Goal: Navigation & Orientation: Find specific page/section

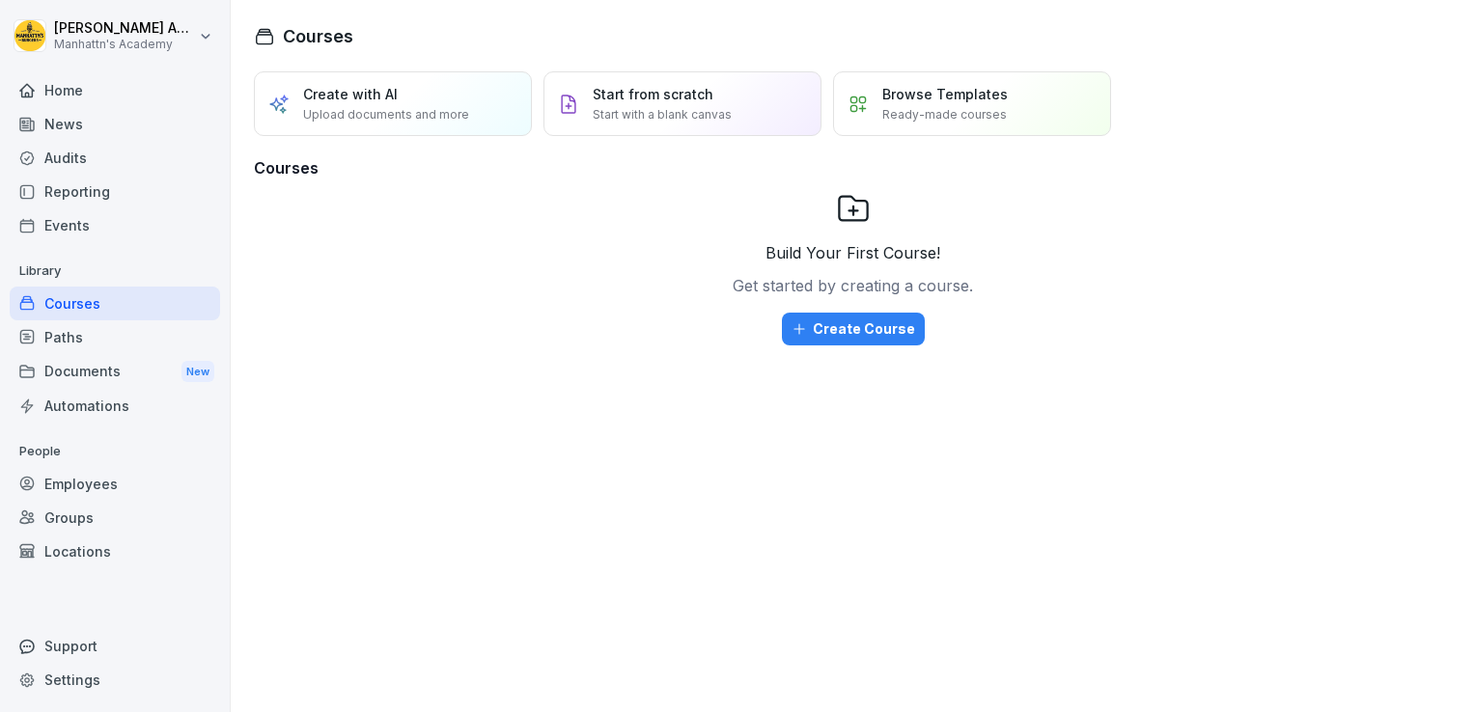
click at [86, 493] on div "Employees" at bounding box center [115, 484] width 210 height 34
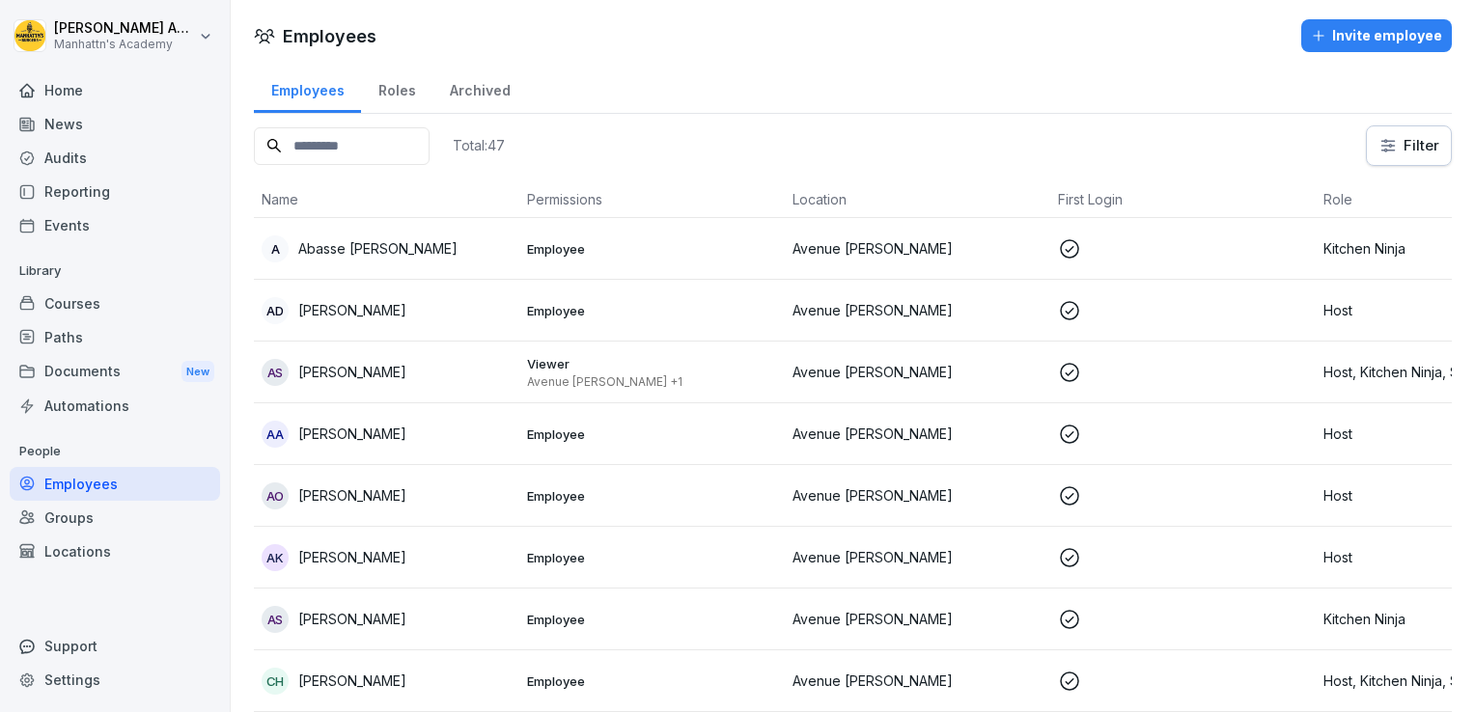
click at [97, 299] on div "Courses" at bounding box center [115, 304] width 210 height 34
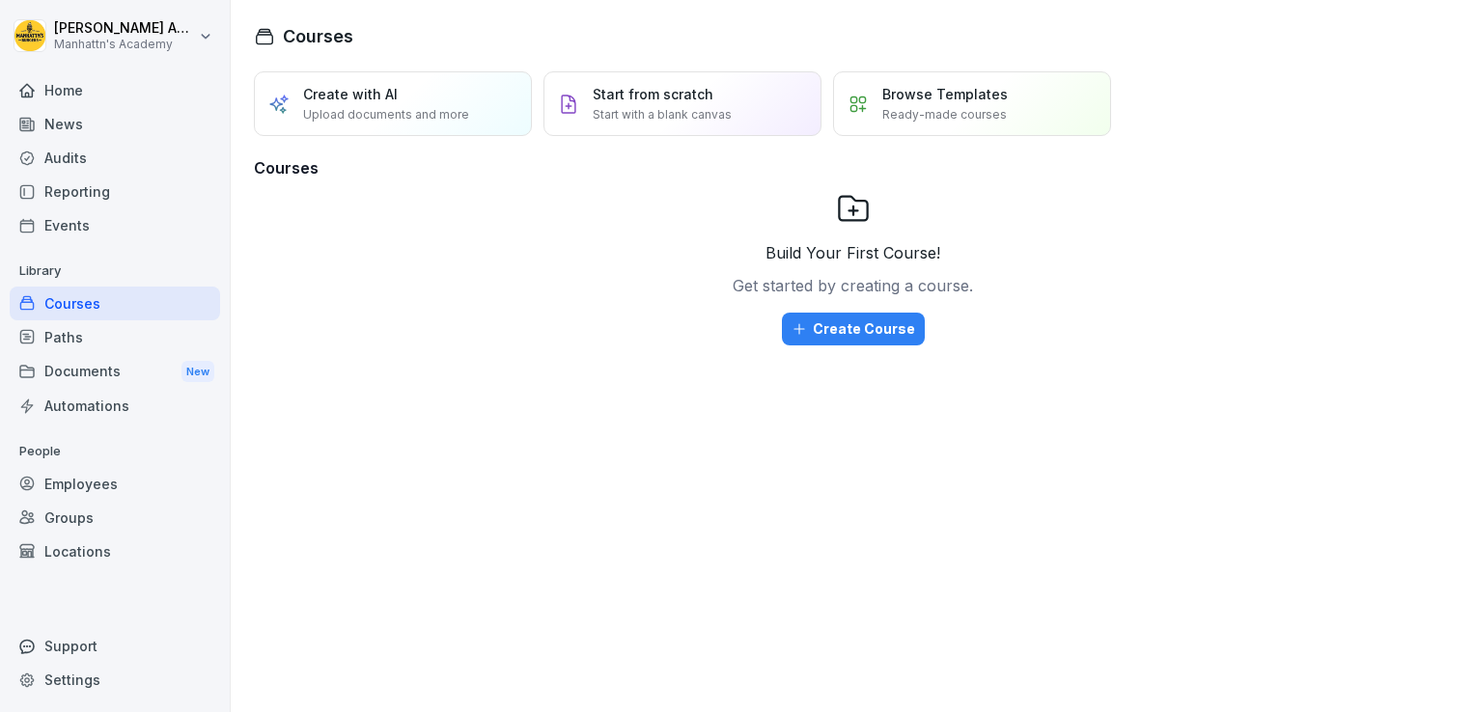
click at [76, 95] on div "Home" at bounding box center [115, 90] width 210 height 34
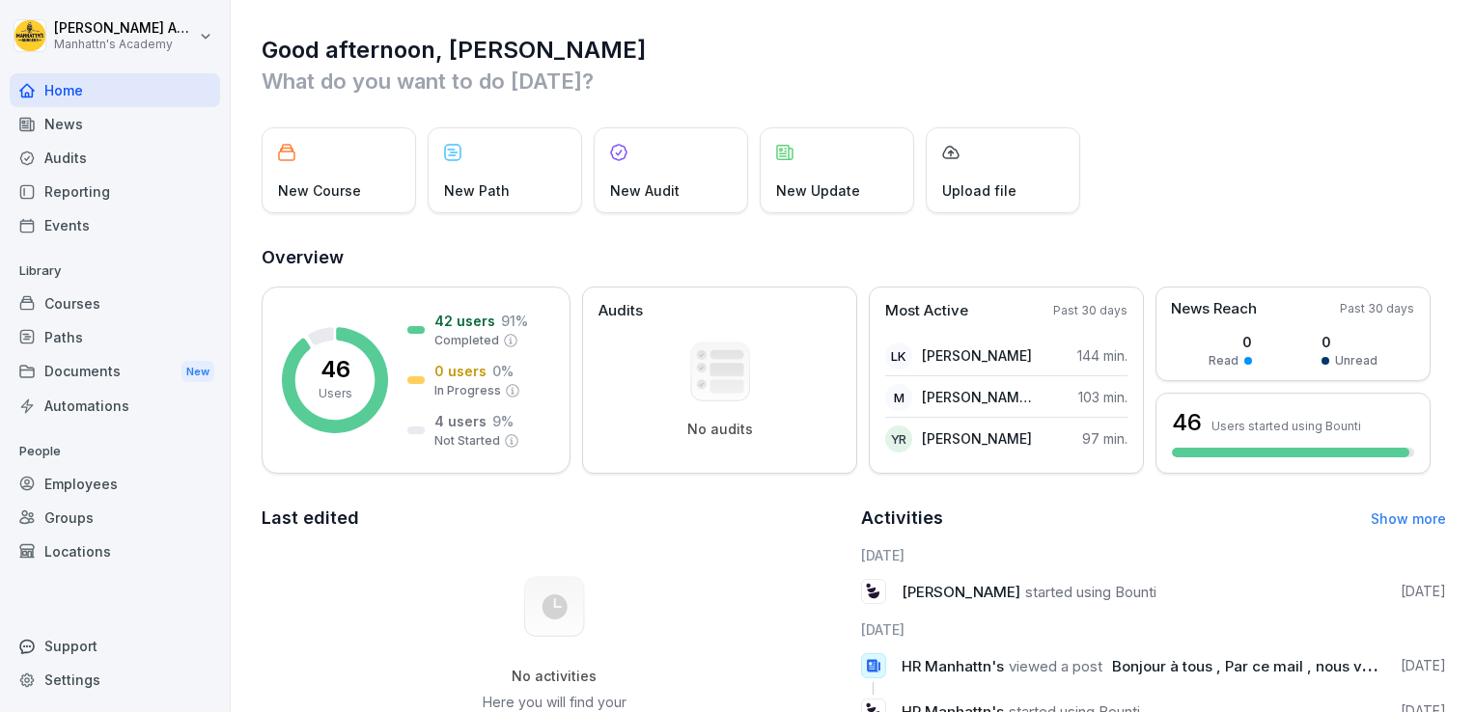
click at [1157, 129] on div "New Course New Path New Audit New Update Upload file" at bounding box center [854, 170] width 1185 height 86
